Goal: Transaction & Acquisition: Register for event/course

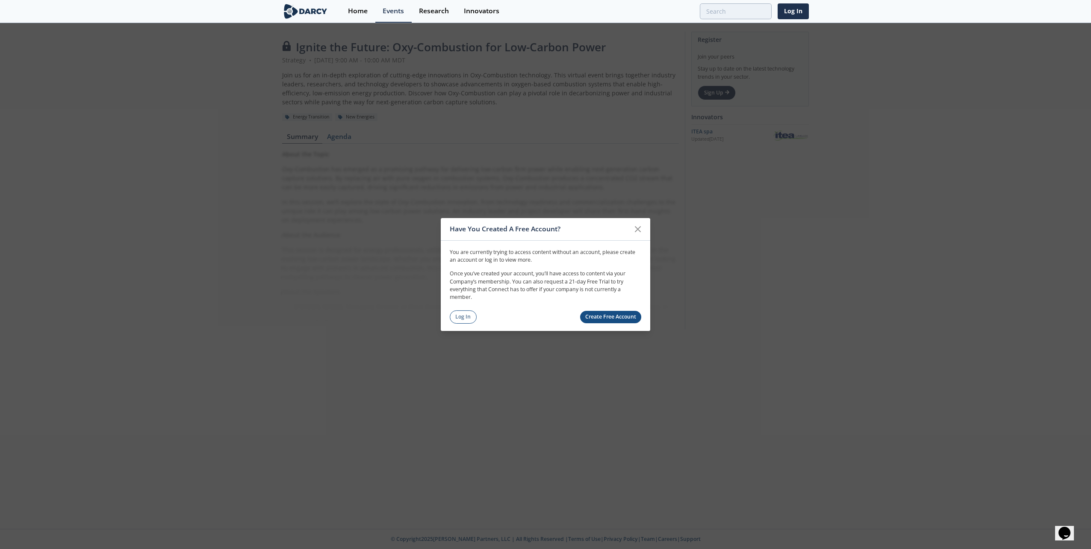
drag, startPoint x: 458, startPoint y: 315, endPoint x: 518, endPoint y: 319, distance: 59.5
click at [458, 315] on link "Log In" at bounding box center [463, 316] width 27 height 13
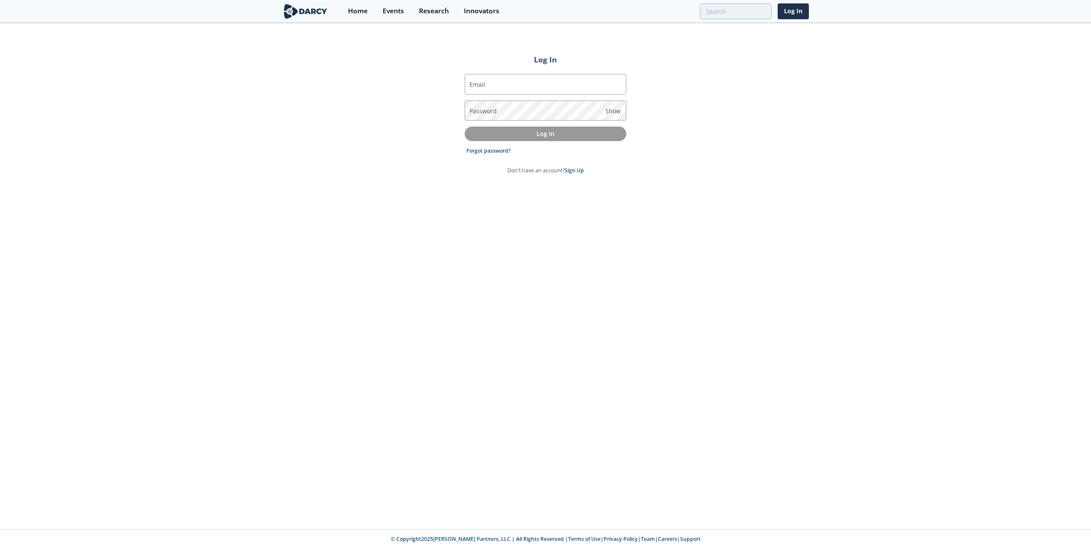
click at [558, 73] on div "Email Password Show Log In Forgot password? Don't have an account? Sign Up" at bounding box center [546, 124] width 162 height 114
click at [523, 78] on input "Email" at bounding box center [546, 84] width 162 height 21
type input "[EMAIL_ADDRESS][DOMAIN_NAME]"
click at [575, 134] on p "Log In" at bounding box center [546, 133] width 150 height 9
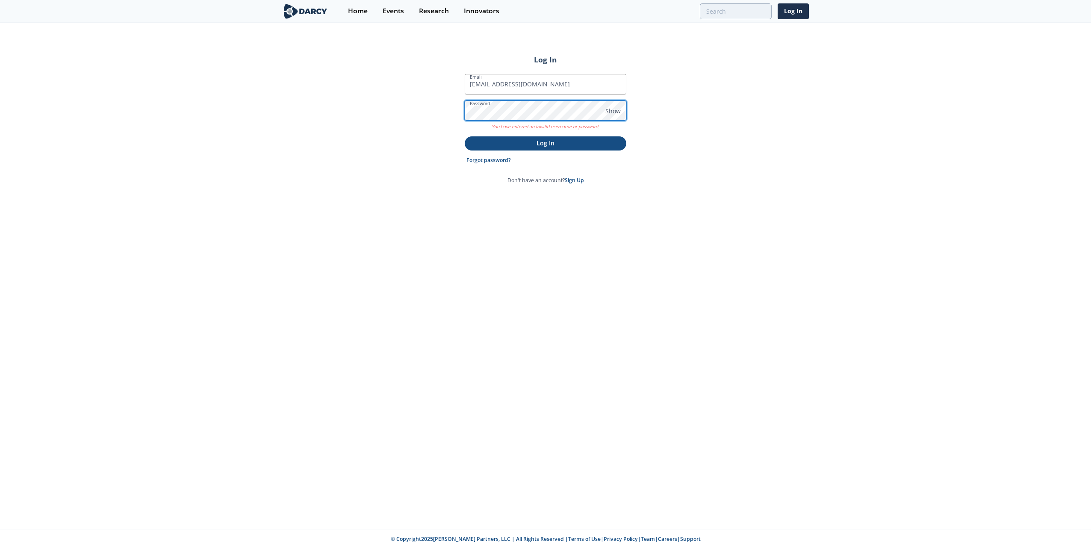
click at [395, 118] on div "Log In Email [EMAIL_ADDRESS][DOMAIN_NAME] Password Show You have entered an inv…" at bounding box center [545, 276] width 1091 height 505
click at [551, 146] on p "Log In" at bounding box center [546, 142] width 150 height 9
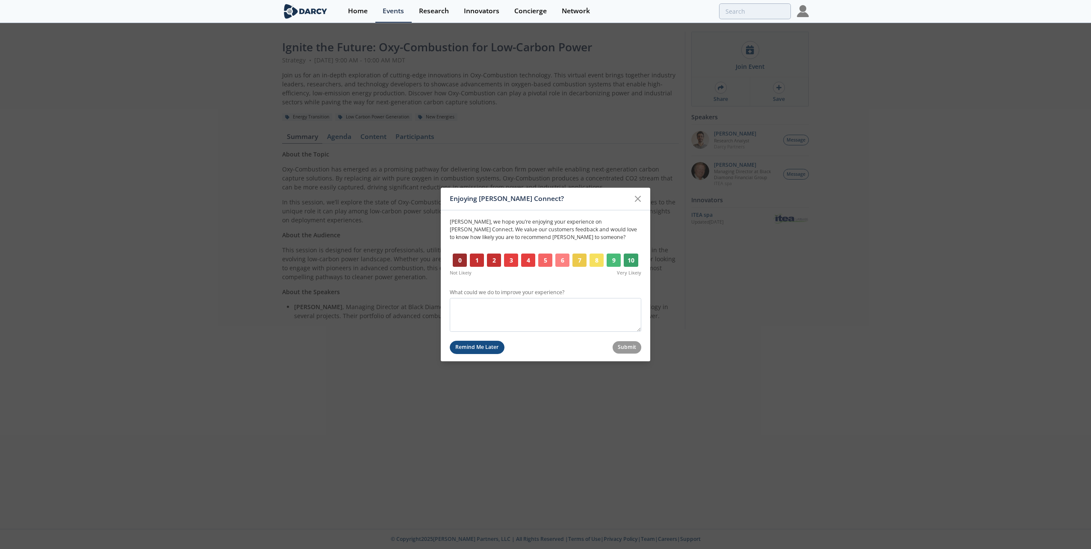
click at [476, 350] on button "Remind Me Later" at bounding box center [477, 347] width 55 height 13
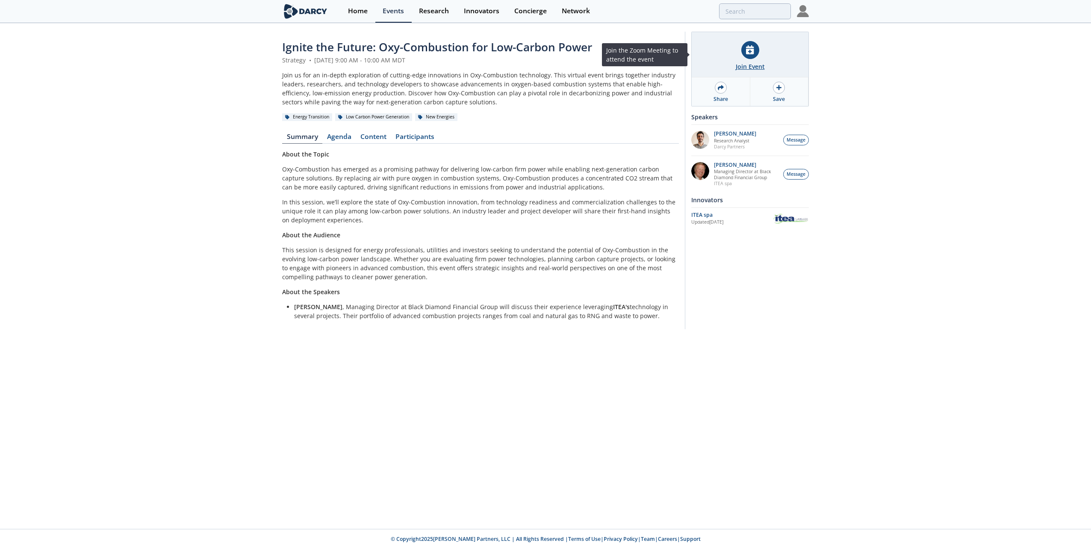
click at [754, 64] on div "Join Event" at bounding box center [750, 66] width 29 height 9
